Goal: Task Accomplishment & Management: Use online tool/utility

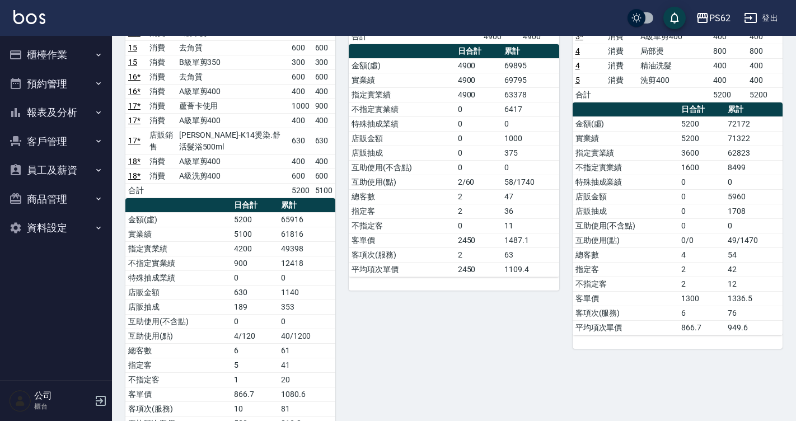
scroll to position [56, 0]
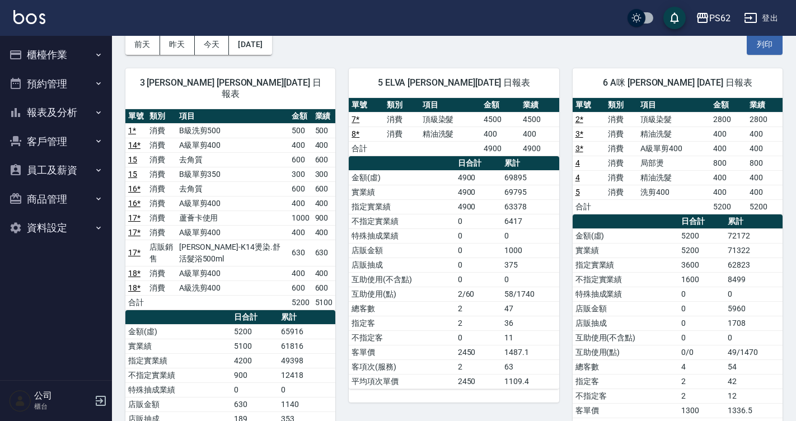
click at [48, 57] on button "櫃檯作業" at bounding box center [55, 54] width 103 height 29
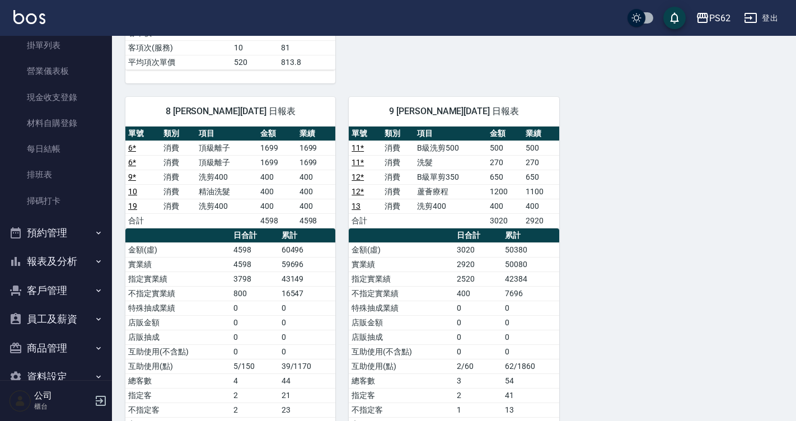
scroll to position [112, 0]
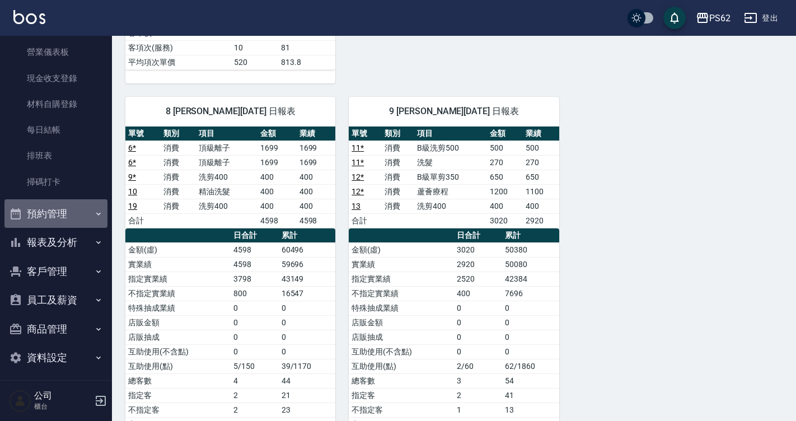
click at [59, 218] on button "預約管理" at bounding box center [55, 213] width 103 height 29
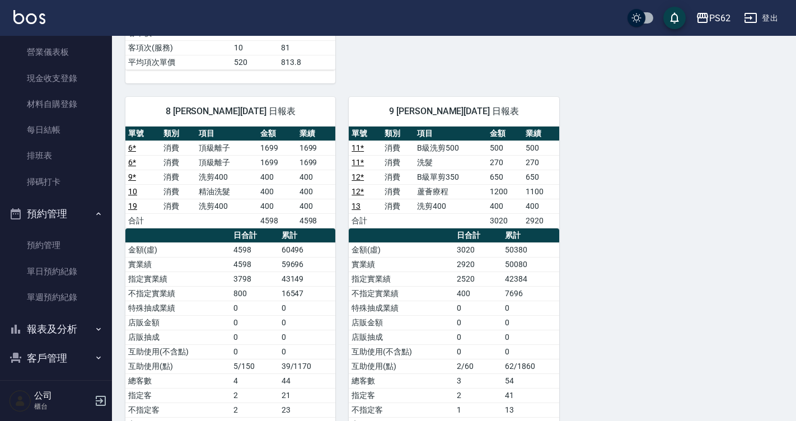
click at [49, 326] on button "報表及分析" at bounding box center [55, 329] width 103 height 29
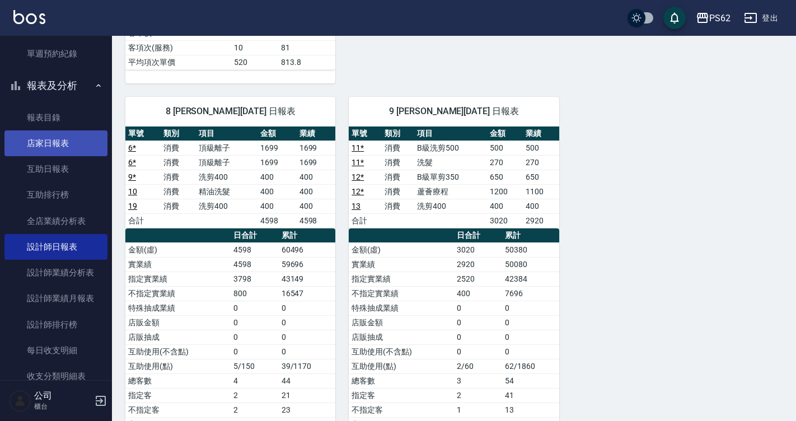
scroll to position [336, 0]
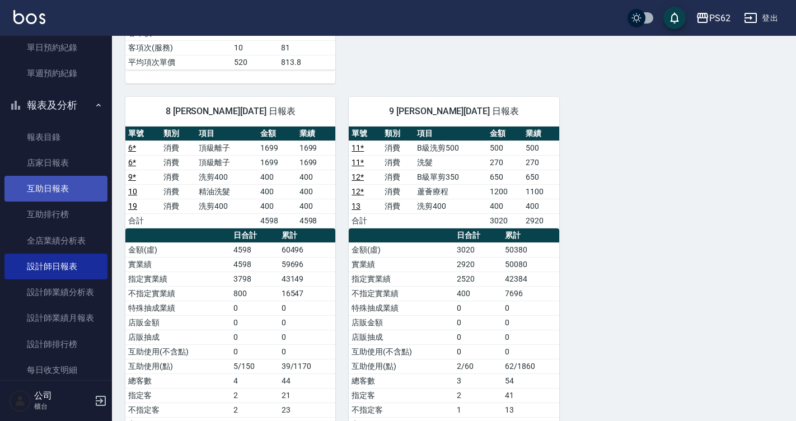
click at [35, 184] on link "互助日報表" at bounding box center [55, 189] width 103 height 26
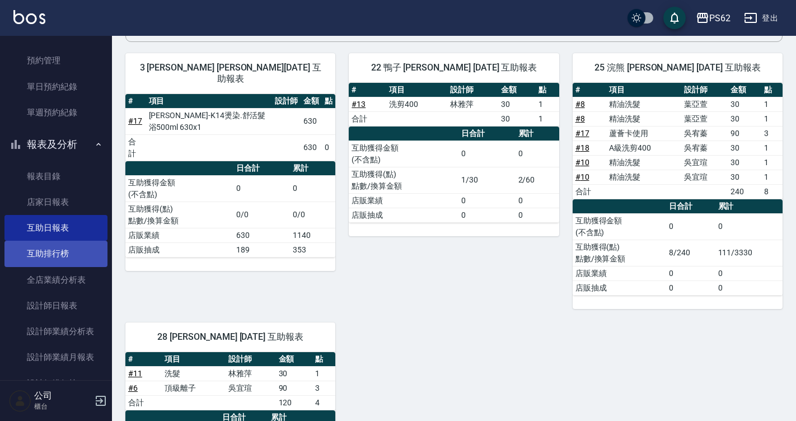
scroll to position [280, 0]
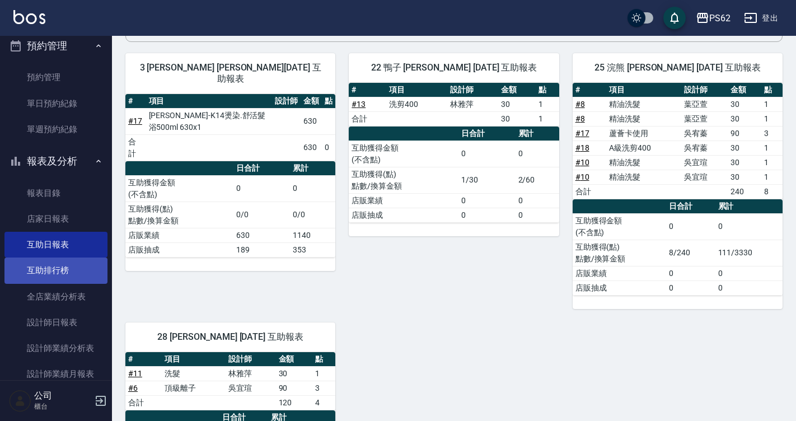
click at [64, 260] on link "互助排行榜" at bounding box center [55, 270] width 103 height 26
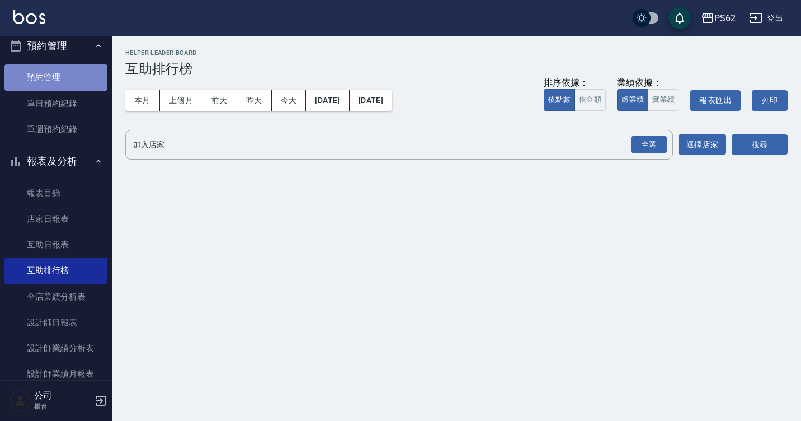
click at [72, 79] on link "預約管理" at bounding box center [55, 77] width 103 height 26
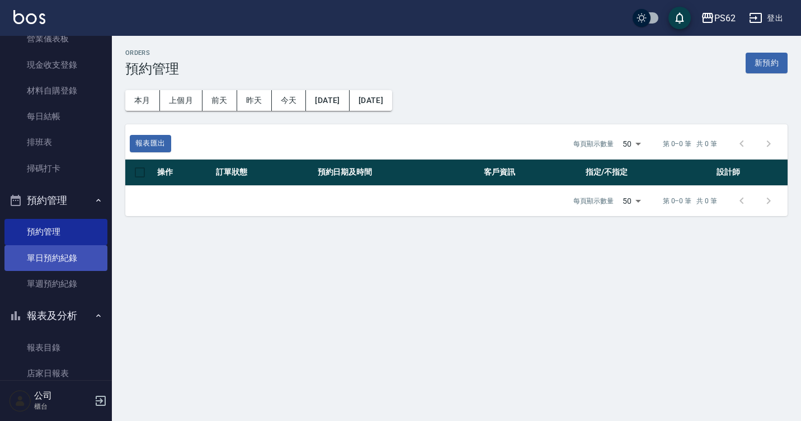
scroll to position [112, 0]
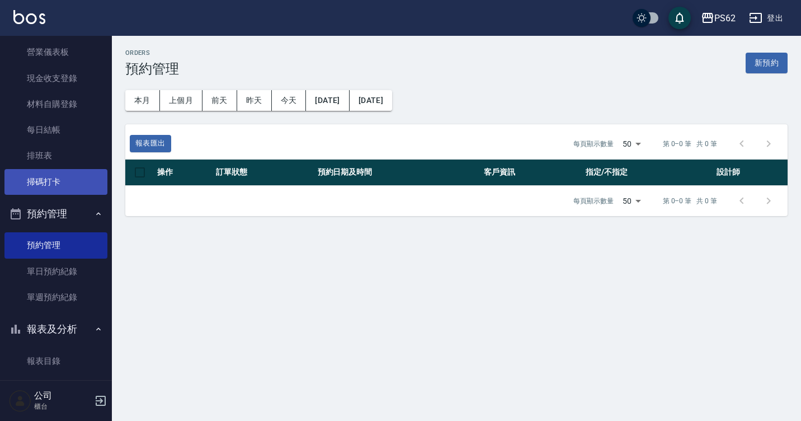
click at [73, 176] on link "掃碼打卡" at bounding box center [55, 182] width 103 height 26
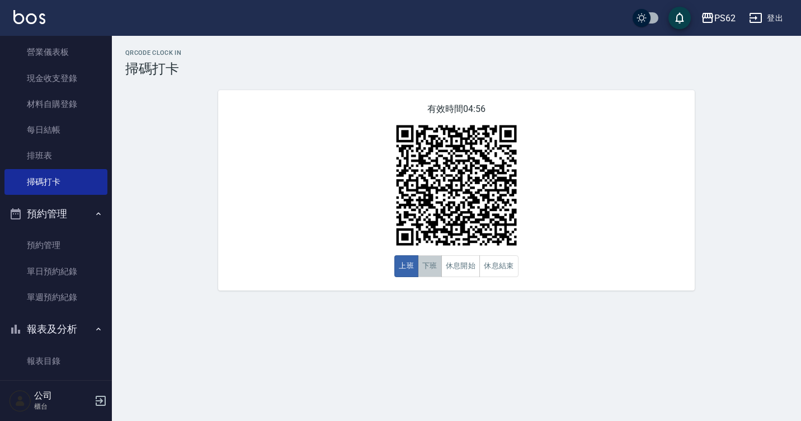
click at [423, 264] on button "下班" at bounding box center [430, 266] width 24 height 22
